Goal: Information Seeking & Learning: Learn about a topic

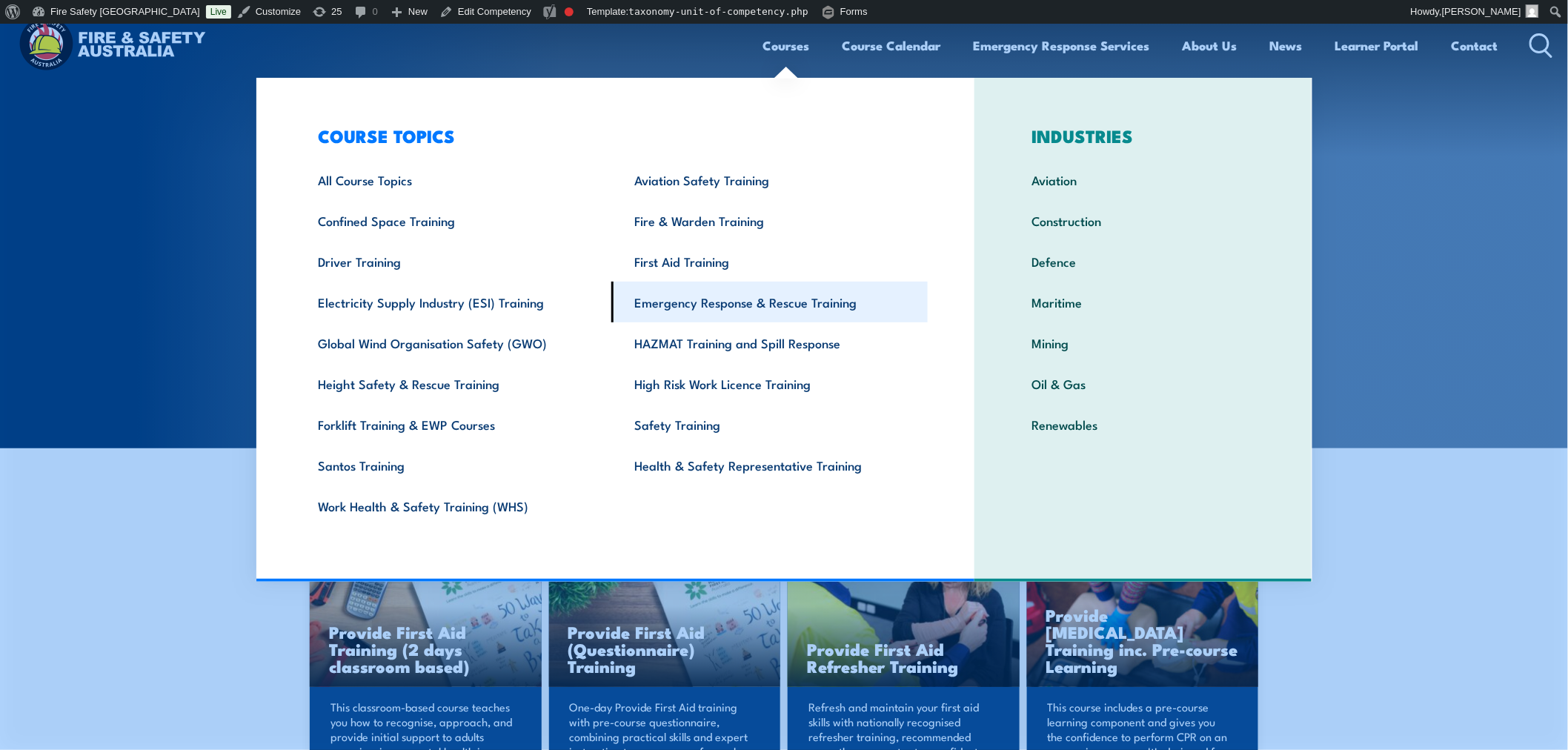
click at [731, 309] on link "Emergency Response & Rescue Training" at bounding box center [769, 302] width 316 height 40
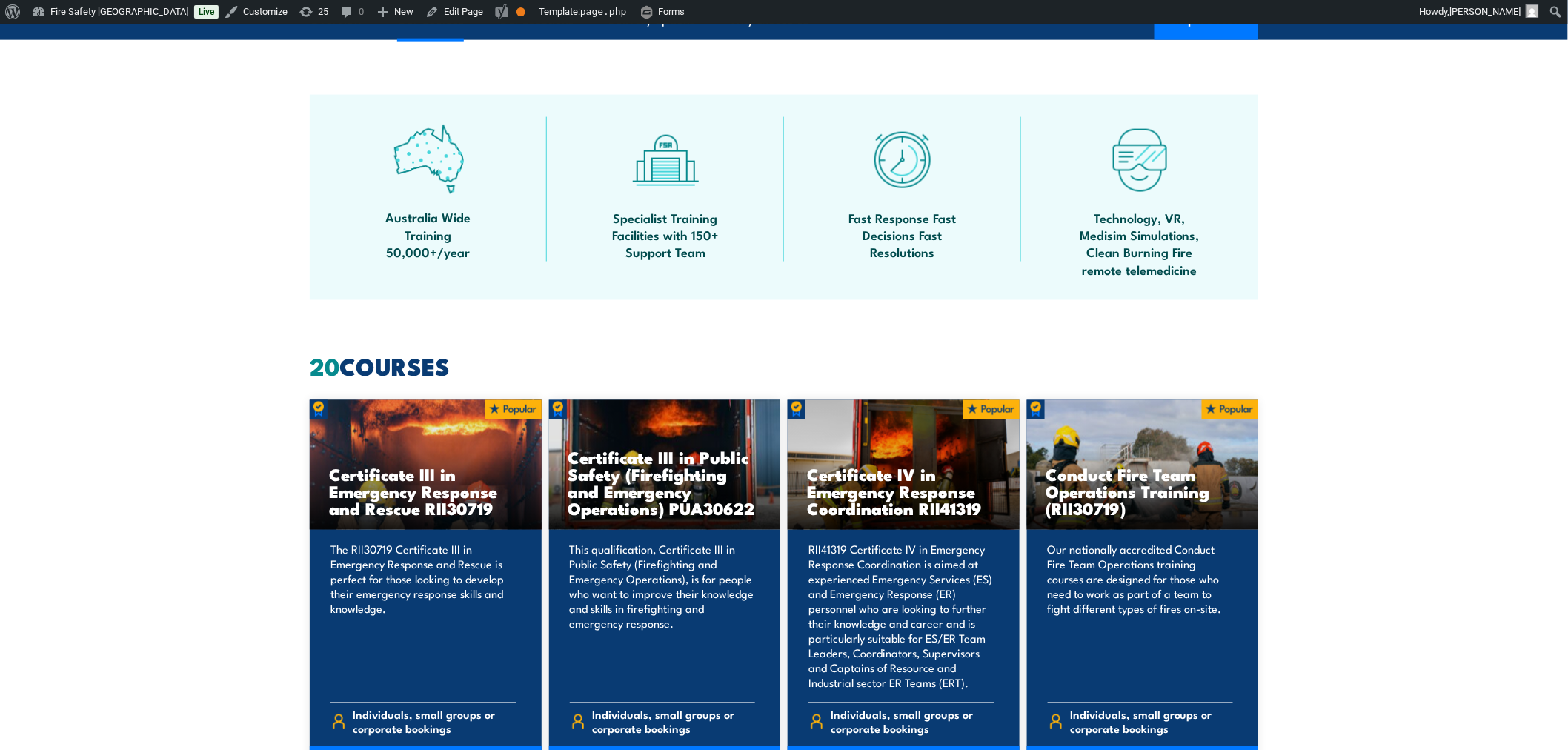
scroll to position [1235, 0]
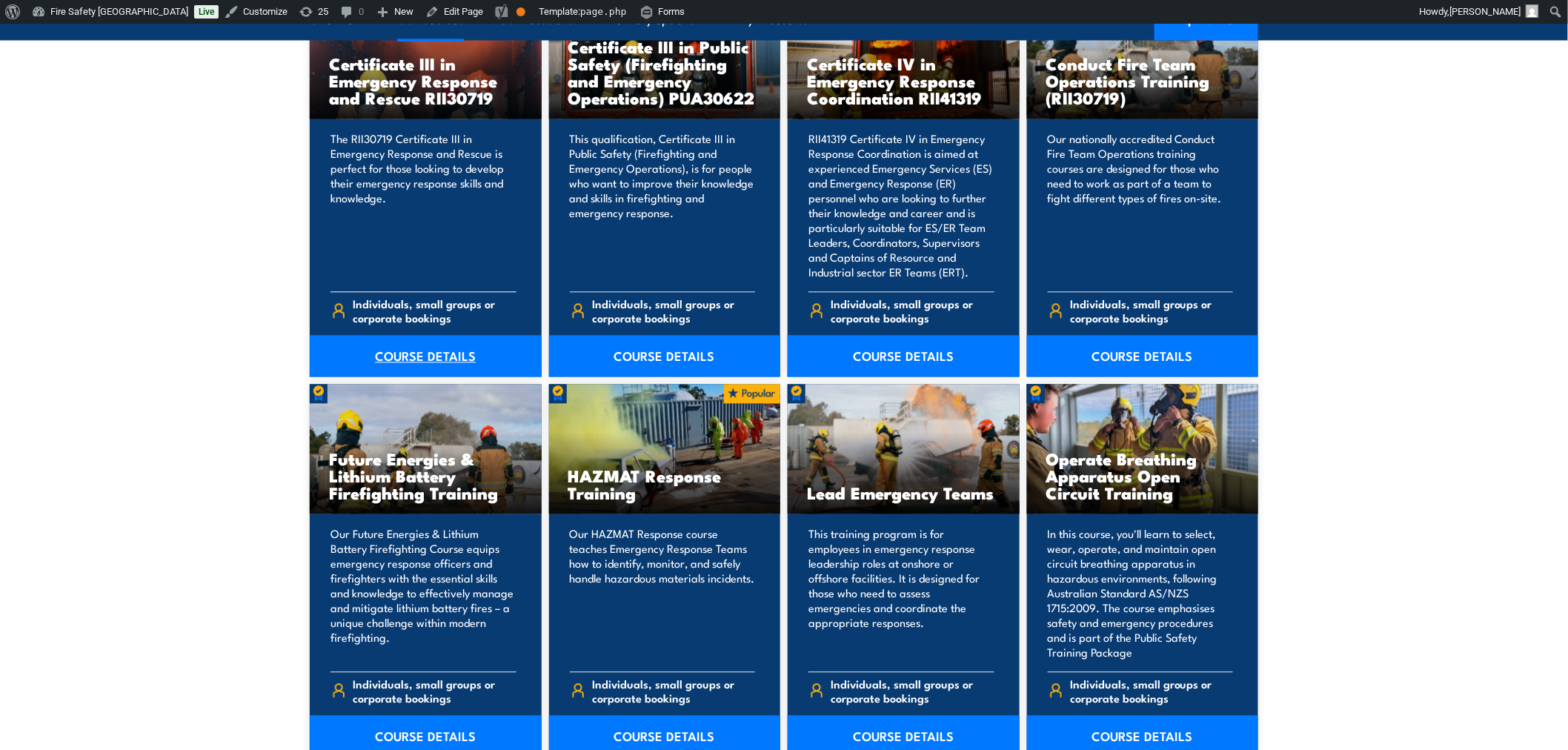
click at [457, 364] on link "COURSE DETAILS" at bounding box center [426, 356] width 232 height 41
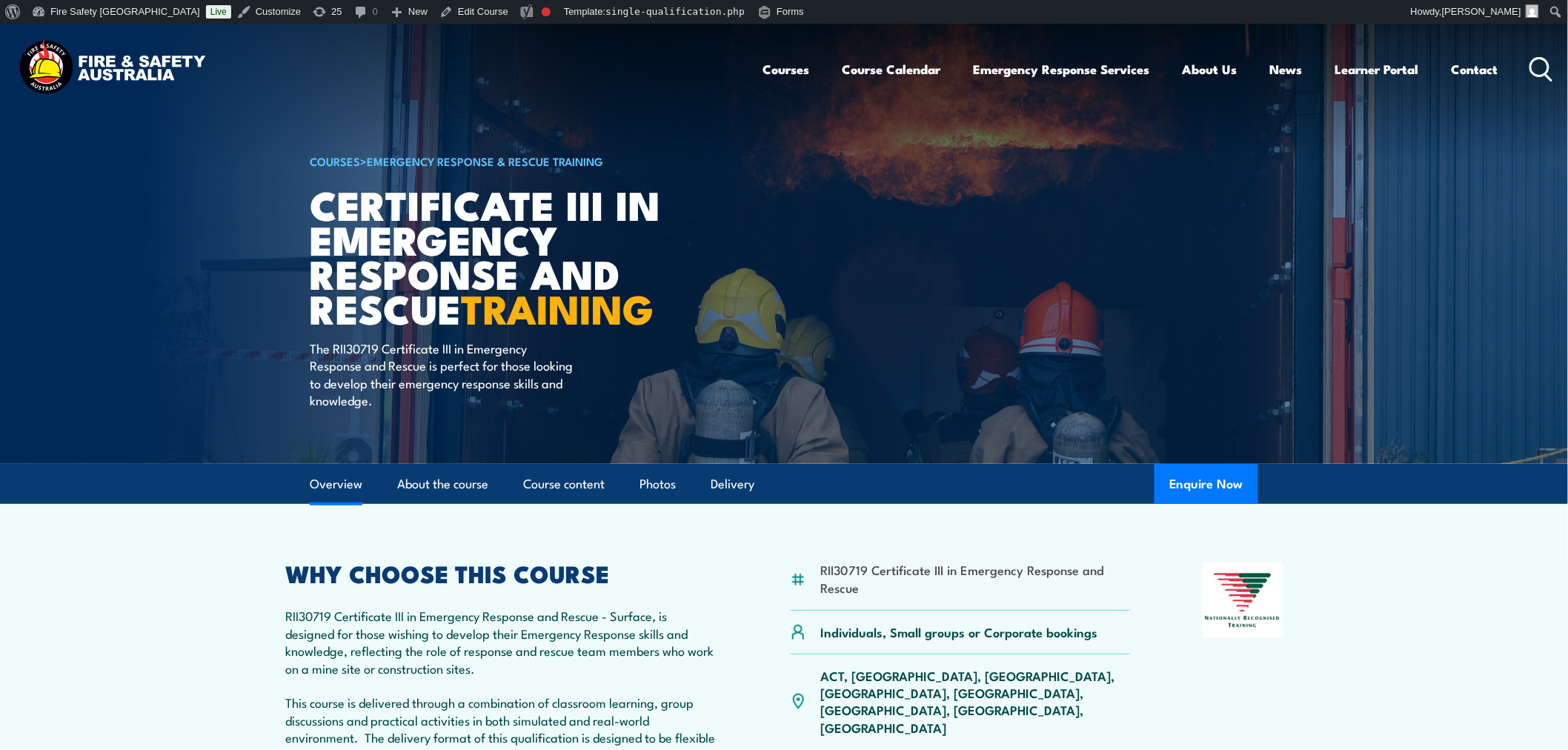
scroll to position [412, 0]
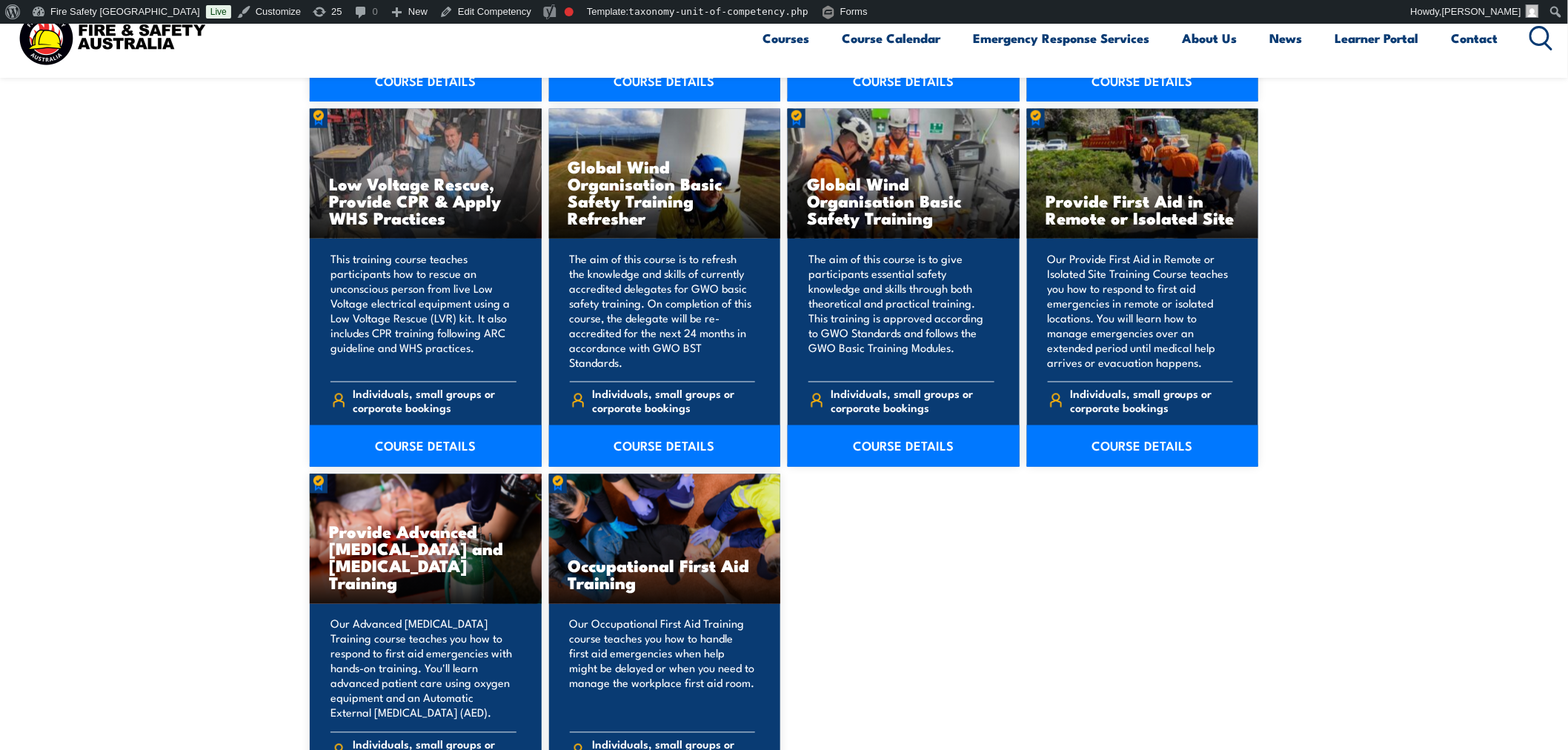
scroll to position [823, 0]
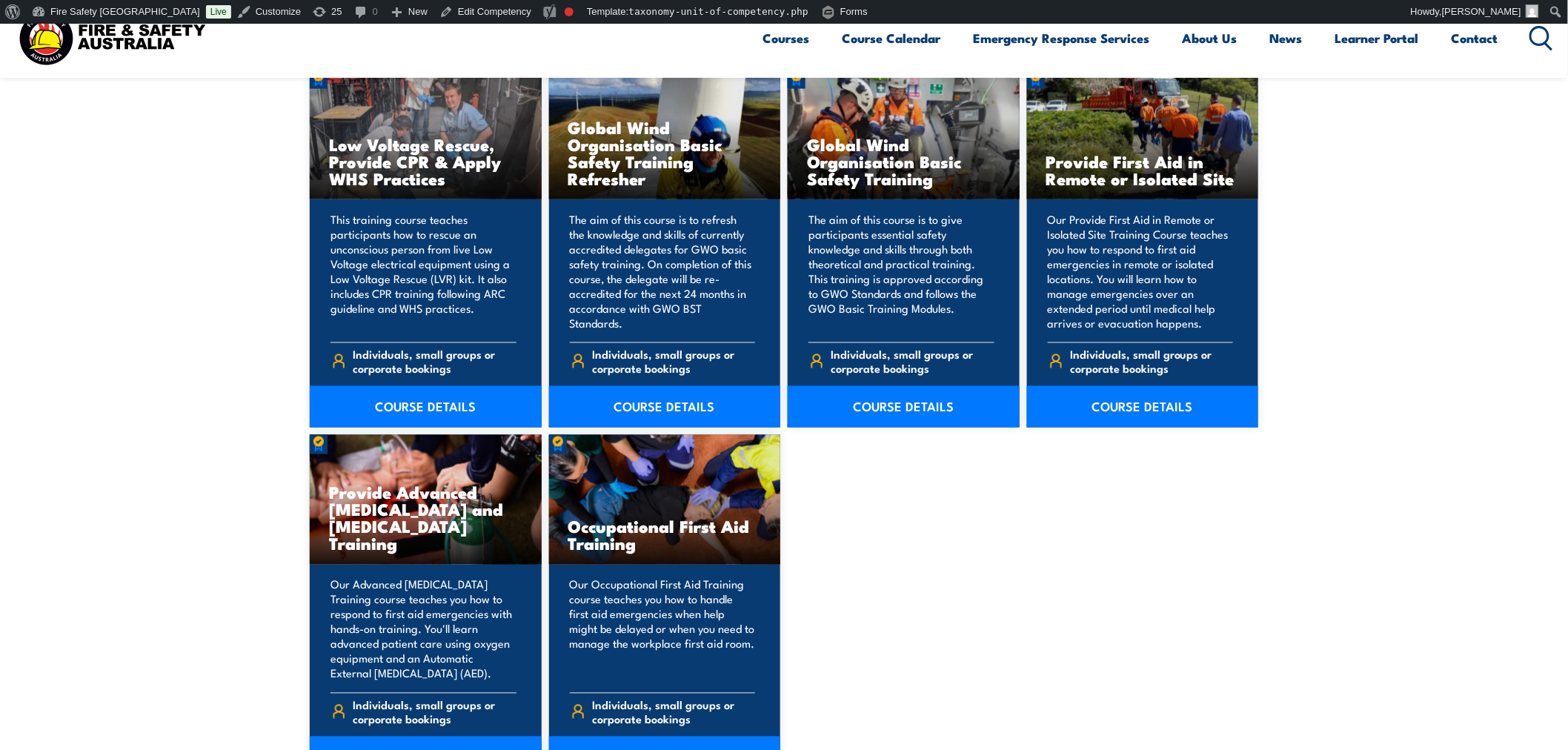
click at [1366, 410] on section "THIS UNIT IS DELIVERED IN THE FOLLOWING COURSES Provide First Aid Training (2 d…" at bounding box center [784, 237] width 1568 height 1224
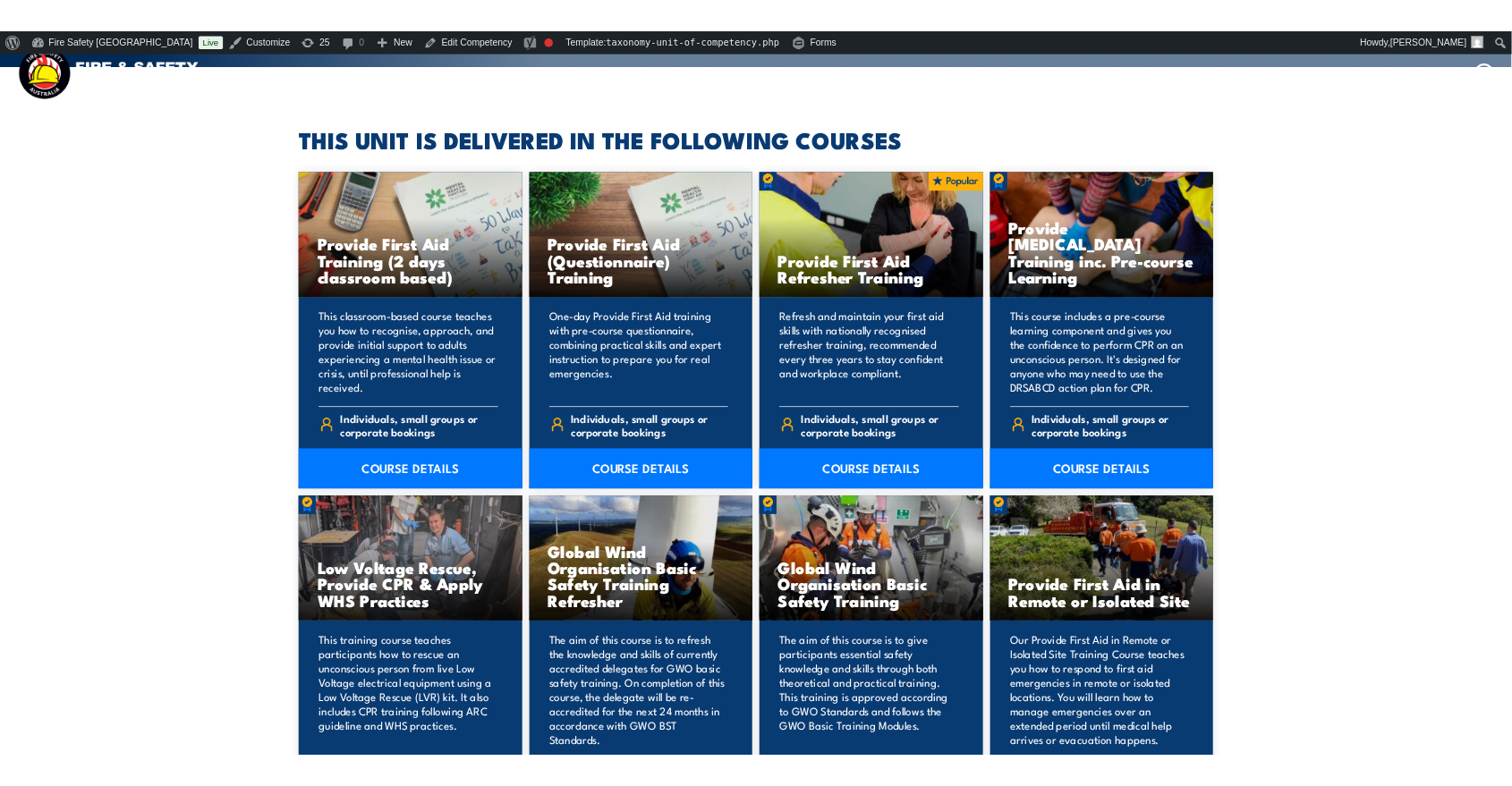
scroll to position [0, 0]
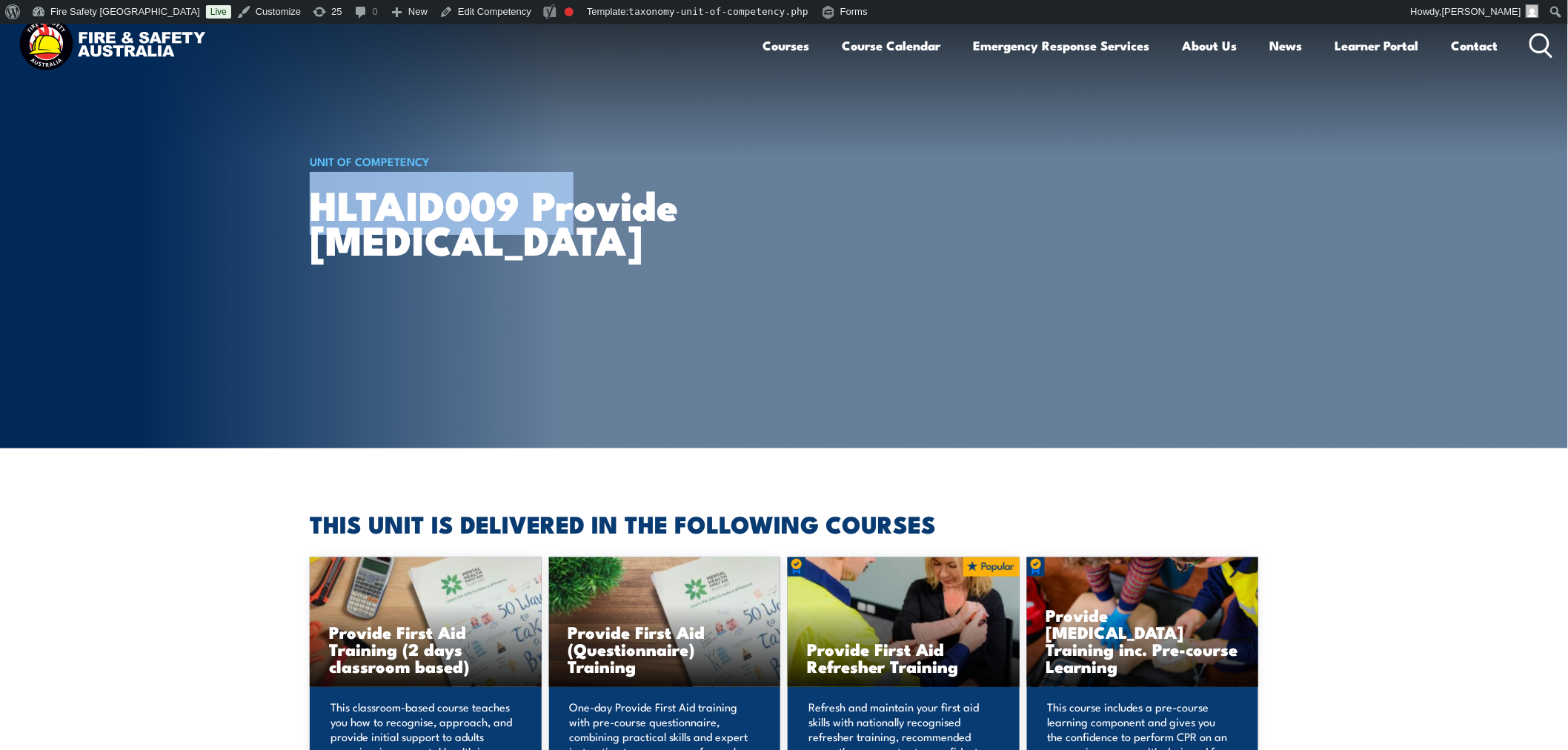
drag, startPoint x: 295, startPoint y: 202, endPoint x: 583, endPoint y: 202, distance: 288.0
click at [583, 202] on section "UNIT OF COMPETENCY HLTAID009 Provide cardiopulmonary resuscitation" at bounding box center [784, 236] width 1568 height 425
click at [568, 223] on h1 "HLTAID009 Provide cardiopulmonary resuscitation" at bounding box center [569, 221] width 518 height 69
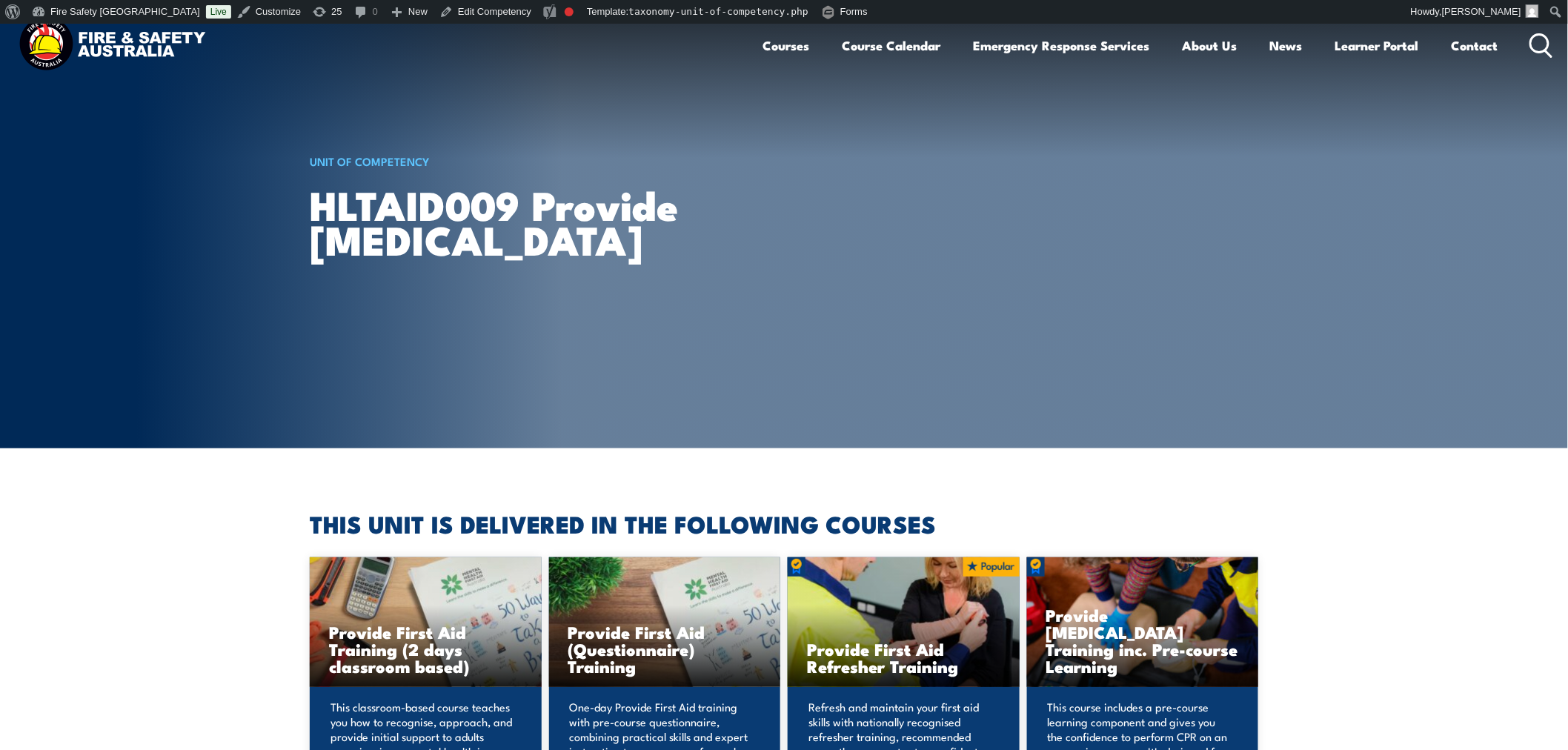
click at [1443, 228] on section "UNIT OF COMPETENCY HLTAID009 Provide cardiopulmonary resuscitation" at bounding box center [784, 236] width 1568 height 425
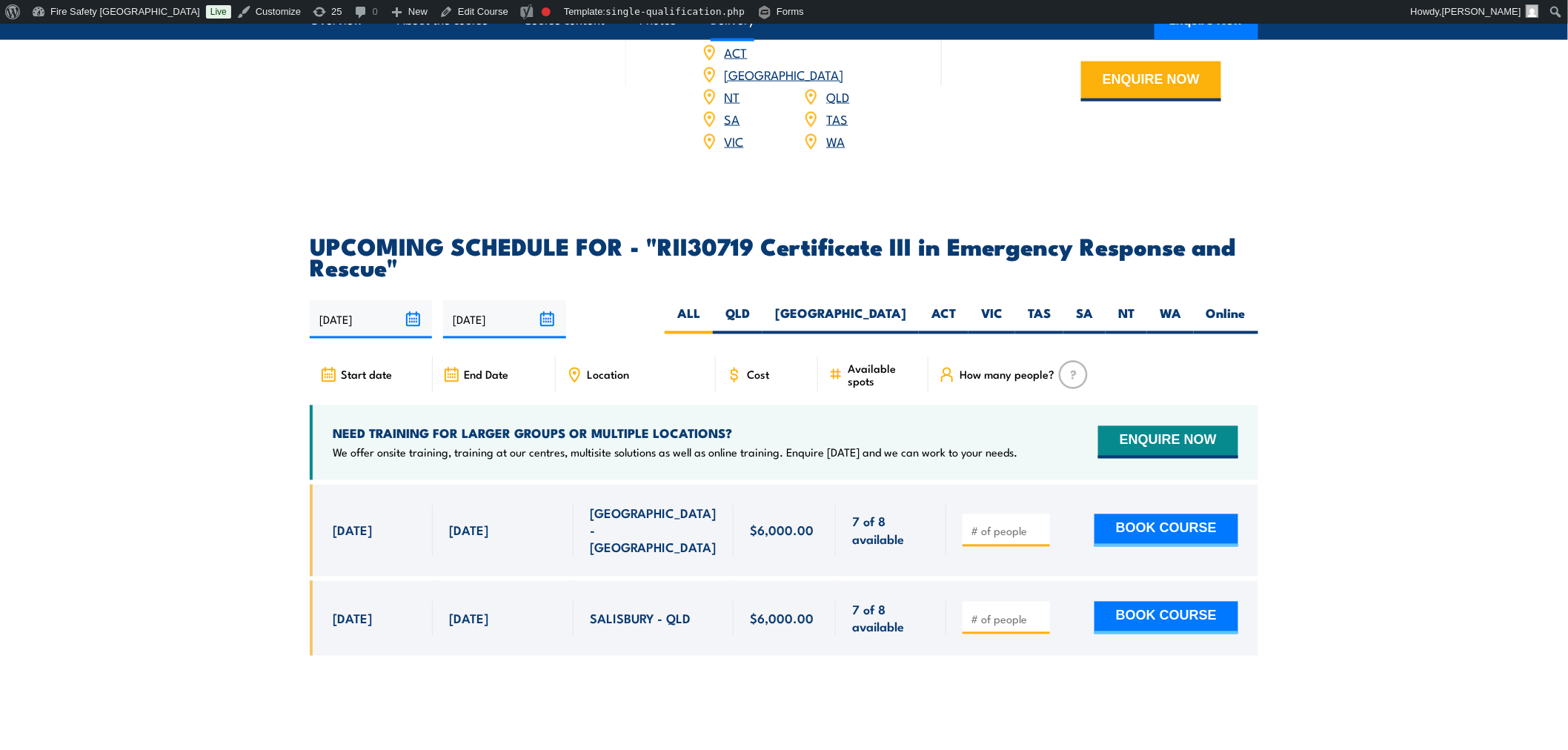
scroll to position [2882, 0]
